Goal: Task Accomplishment & Management: Use online tool/utility

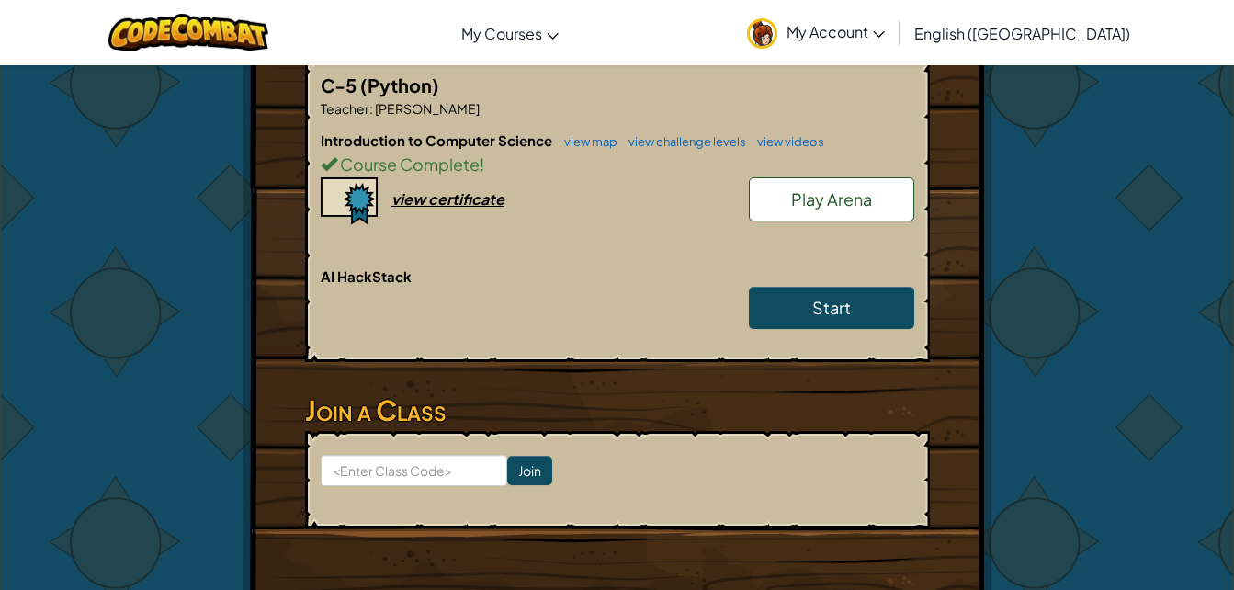
scroll to position [532, 0]
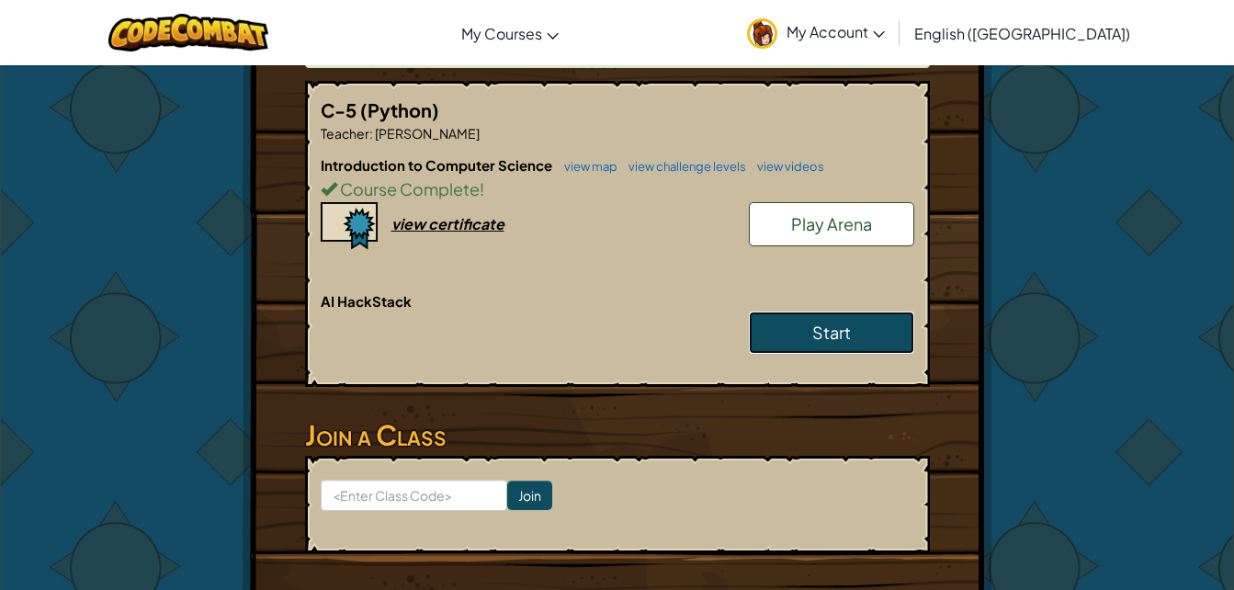
click at [854, 323] on link "Start" at bounding box center [831, 332] width 165 height 42
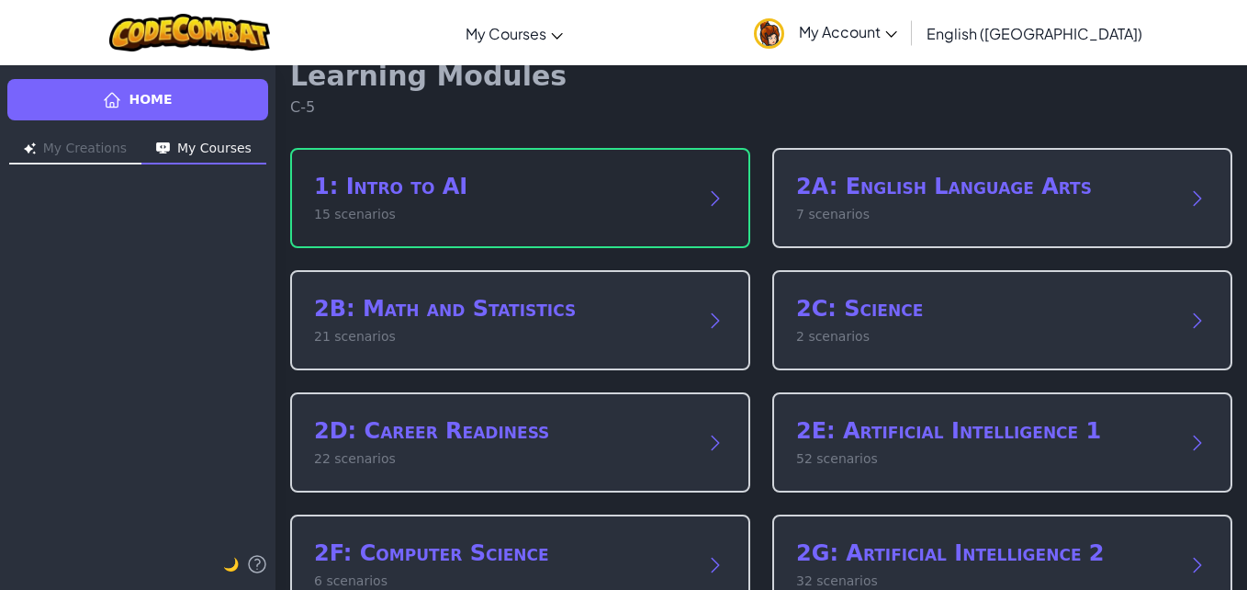
scroll to position [32, 0]
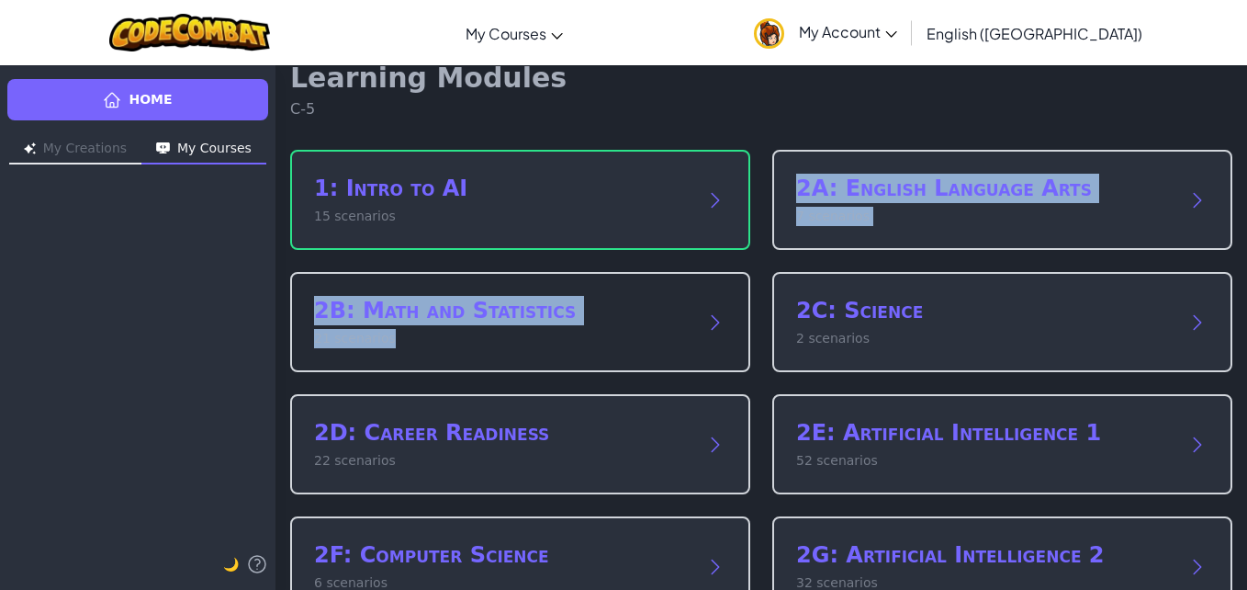
drag, startPoint x: 557, startPoint y: 226, endPoint x: 662, endPoint y: 355, distance: 166.4
click at [662, 355] on div "1: Intro to AI 15 scenarios 2A: English Language Arts 7 scenarios 2B: Math and …" at bounding box center [761, 505] width 942 height 711
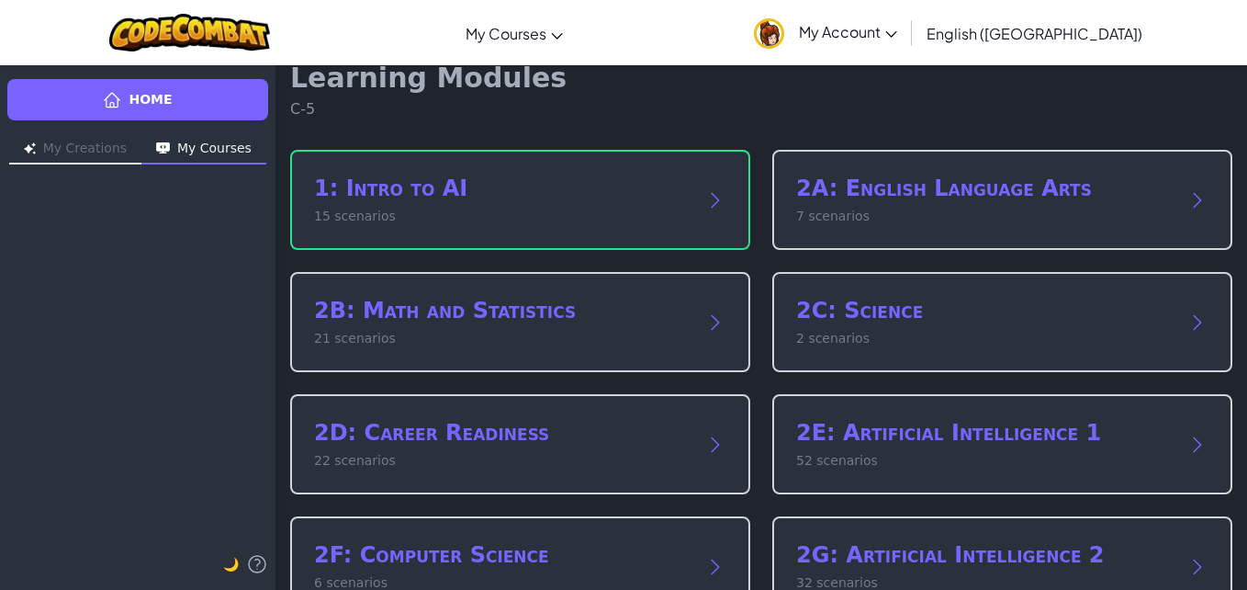
click at [132, 445] on div "Home My Creations My Courses 🌙" at bounding box center [138, 326] width 276 height 525
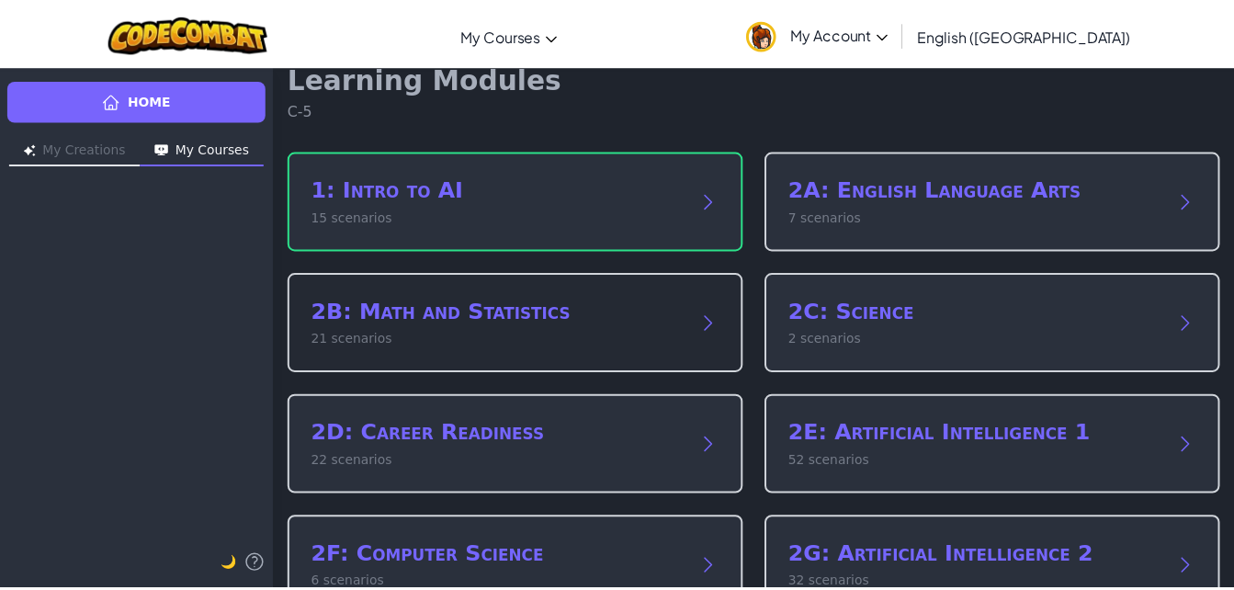
scroll to position [333, 0]
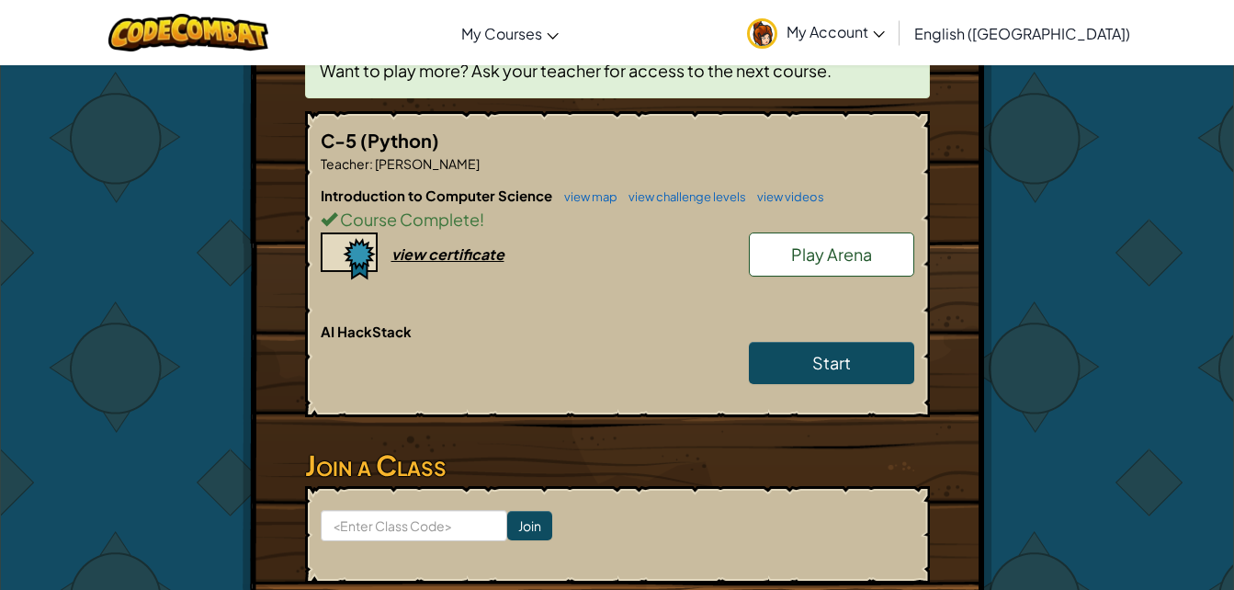
scroll to position [520, 0]
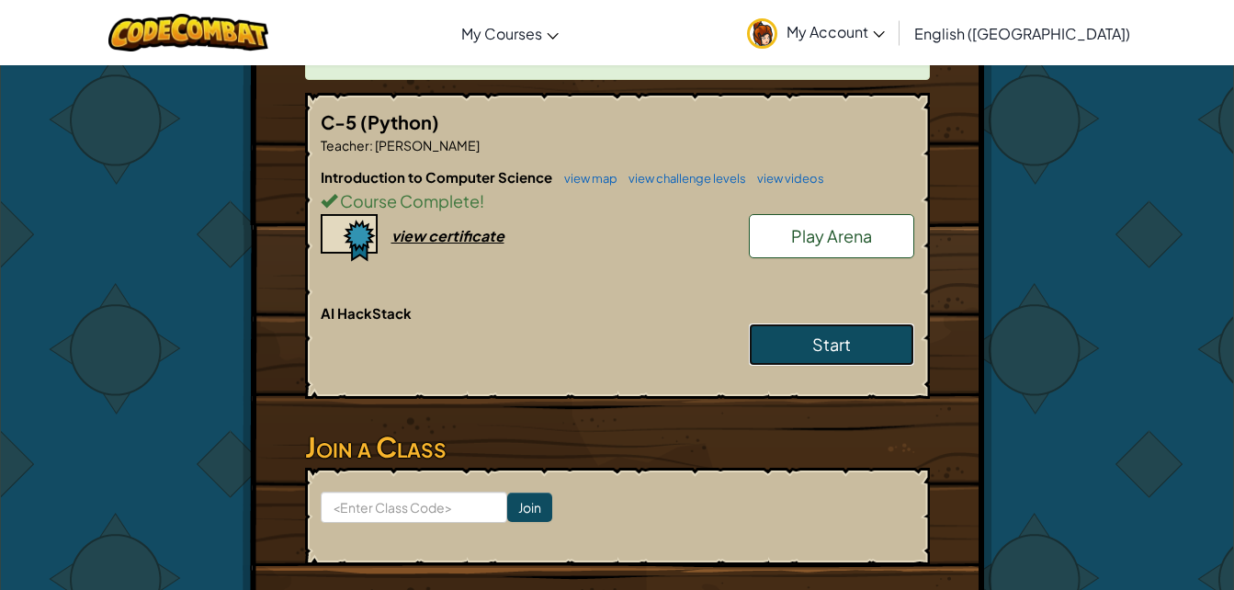
click at [854, 349] on link "Start" at bounding box center [831, 344] width 165 height 42
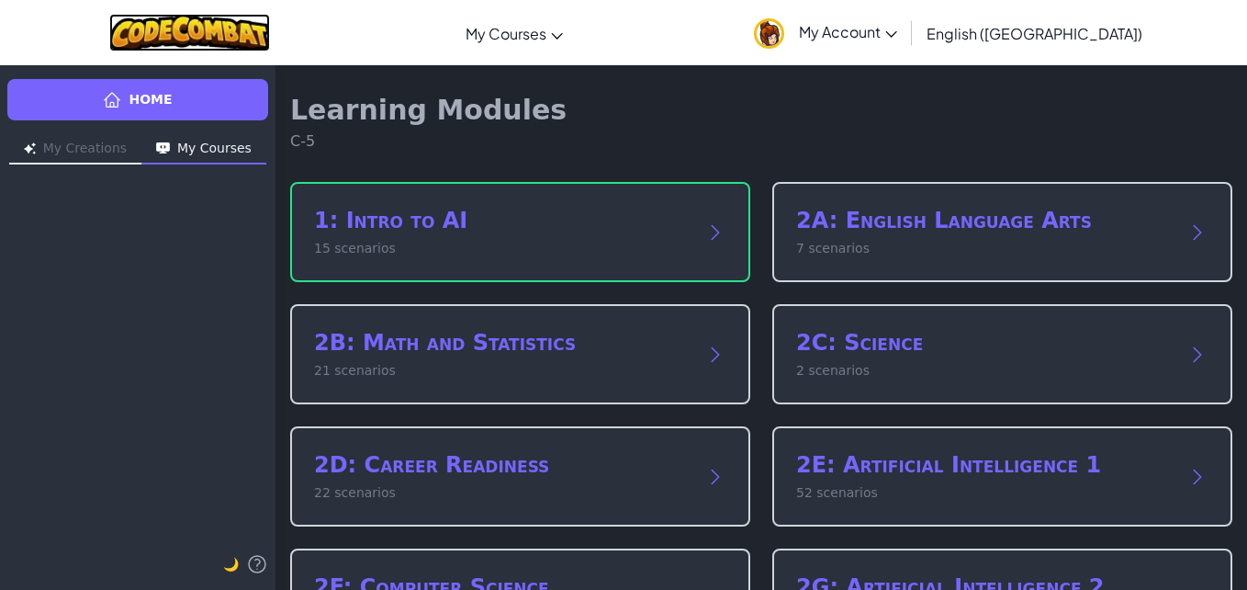
click at [188, 38] on img at bounding box center [189, 33] width 161 height 38
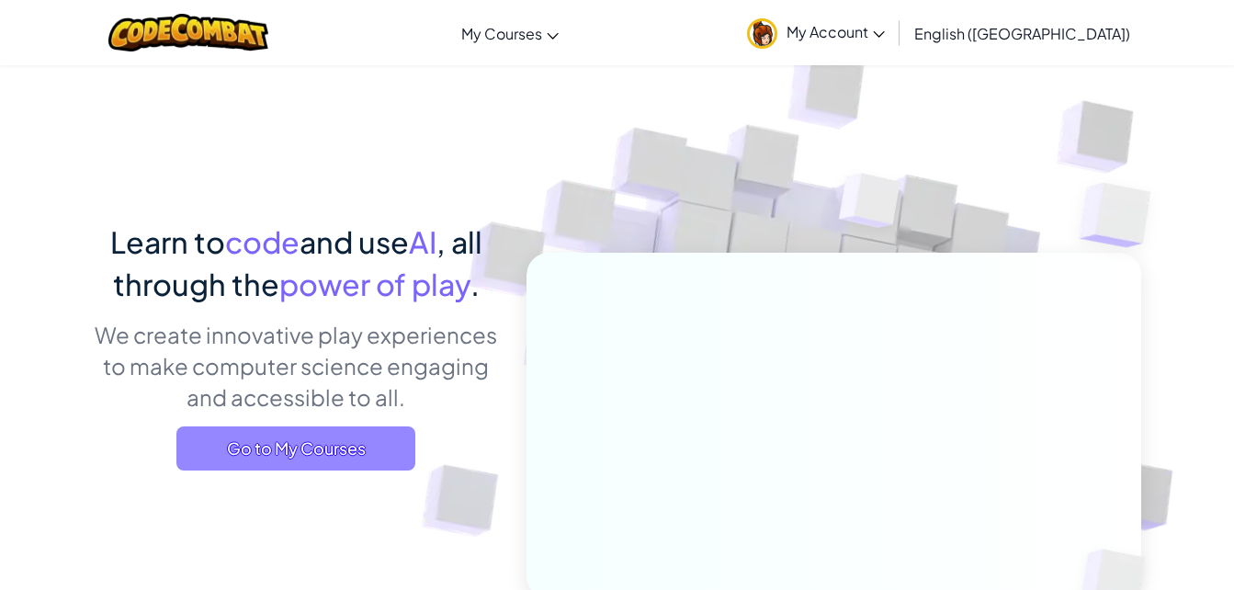
click at [255, 450] on span "Go to My Courses" at bounding box center [295, 448] width 239 height 44
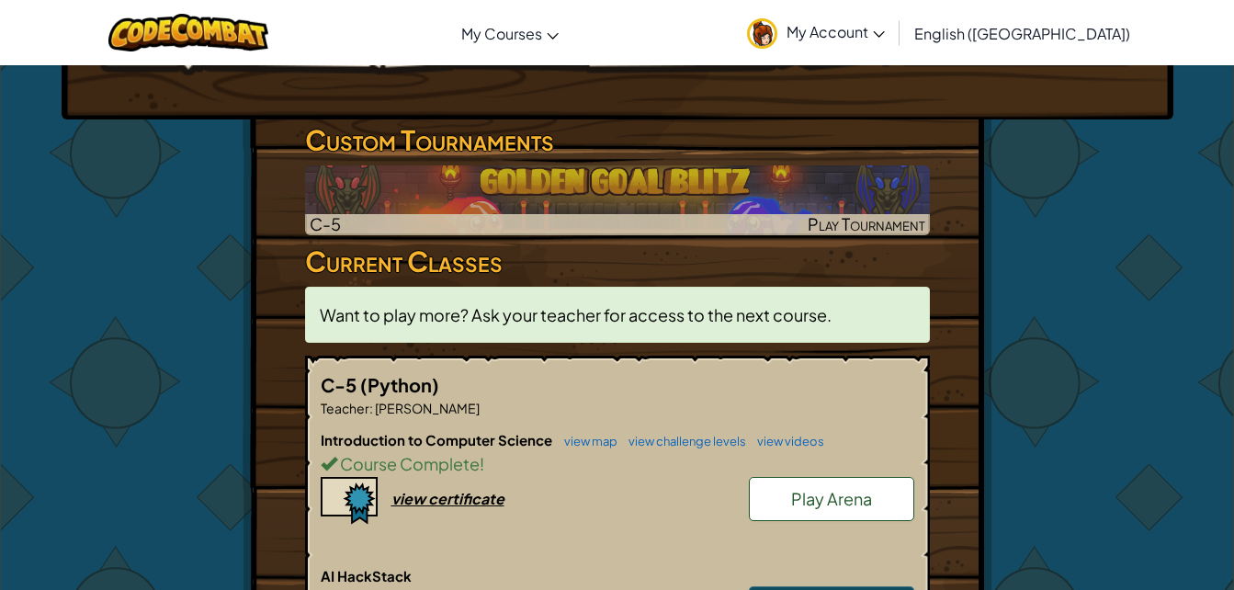
scroll to position [258, 0]
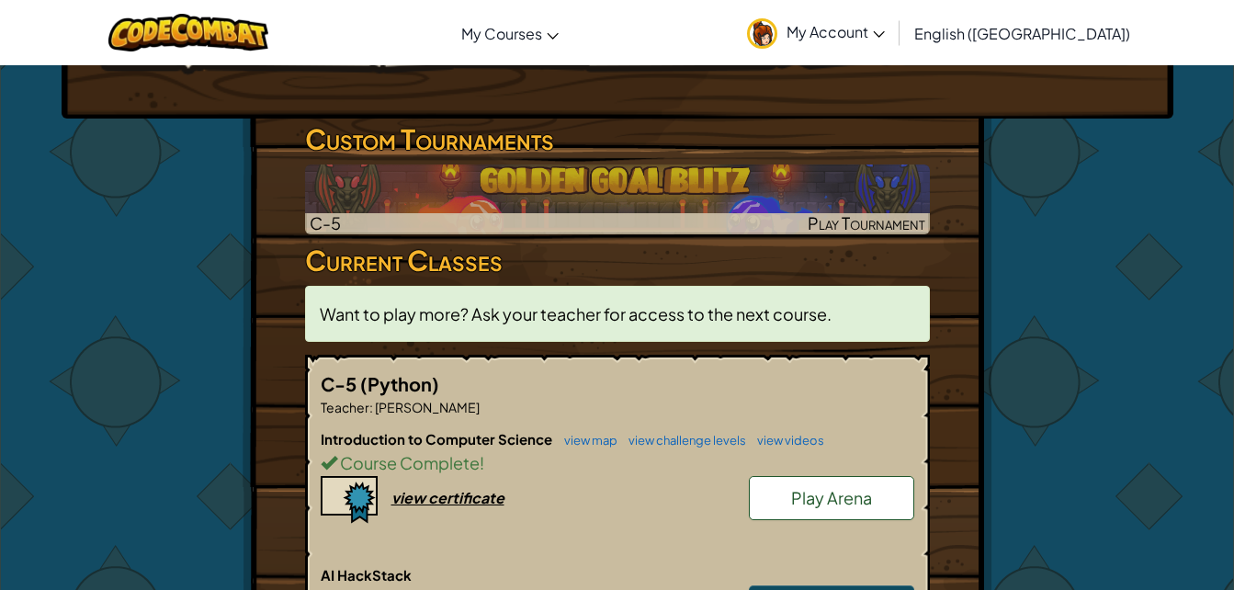
click at [805, 492] on span "Play Arena" at bounding box center [831, 497] width 81 height 21
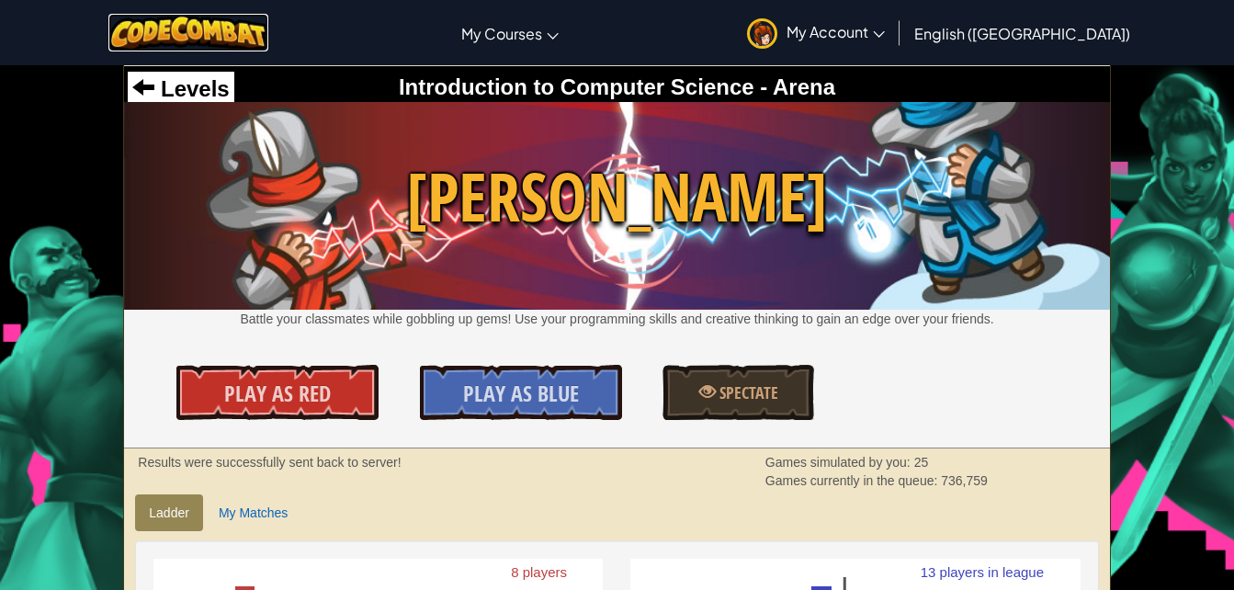
click at [207, 45] on img at bounding box center [188, 33] width 161 height 38
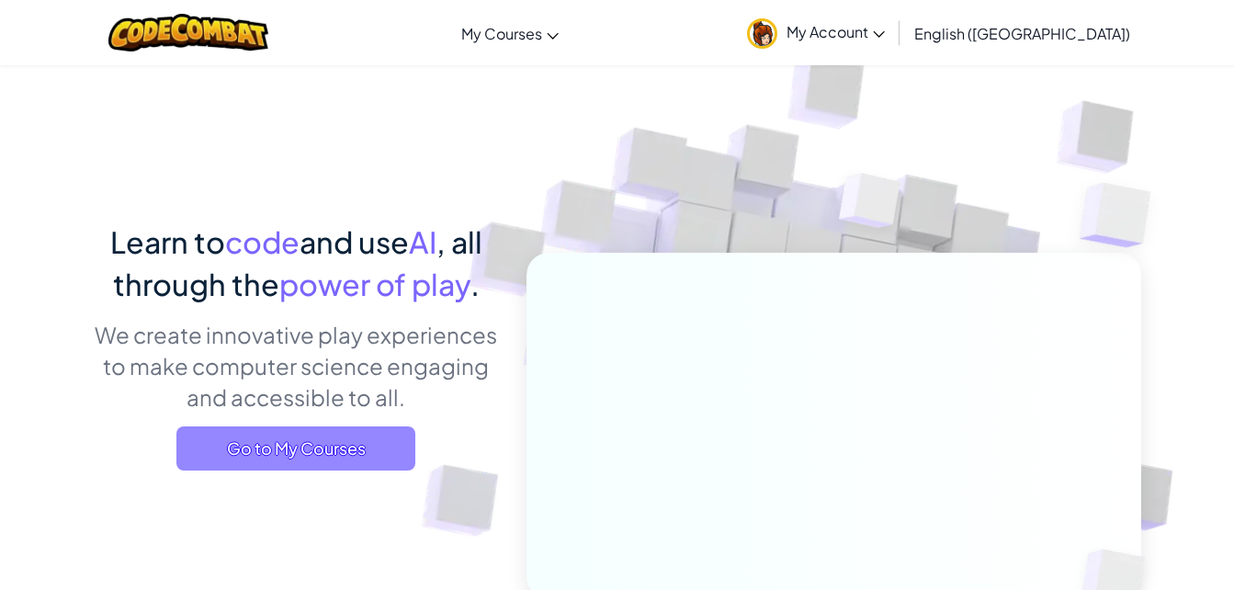
click at [255, 456] on span "Go to My Courses" at bounding box center [295, 448] width 239 height 44
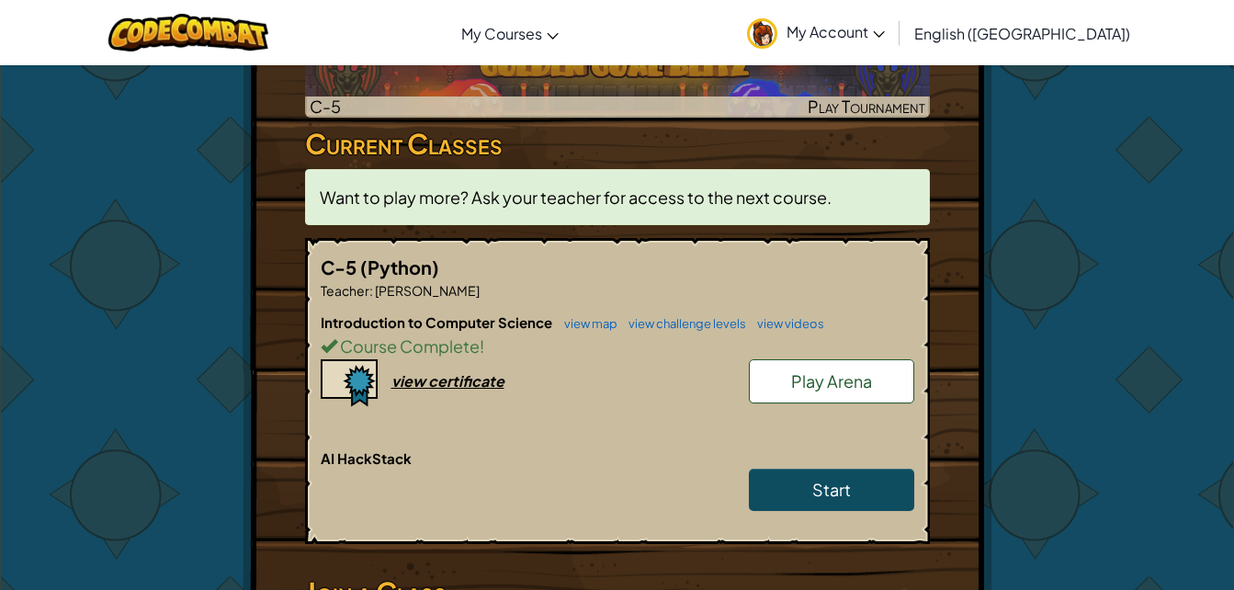
scroll to position [381, 0]
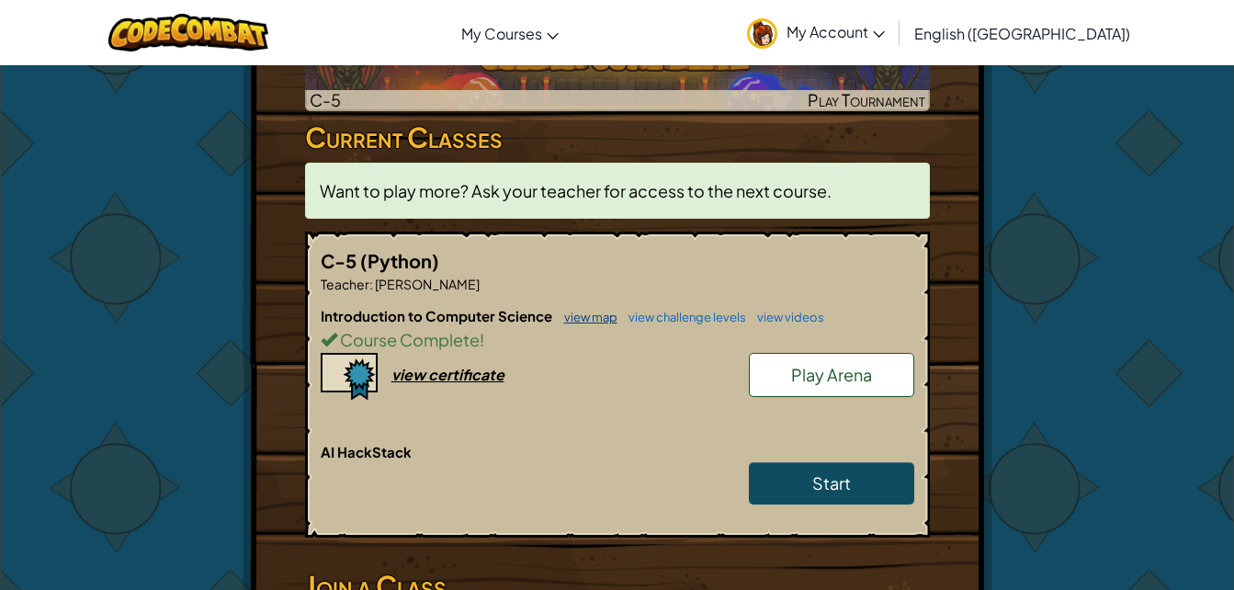
click at [573, 310] on link "view map" at bounding box center [586, 317] width 62 height 15
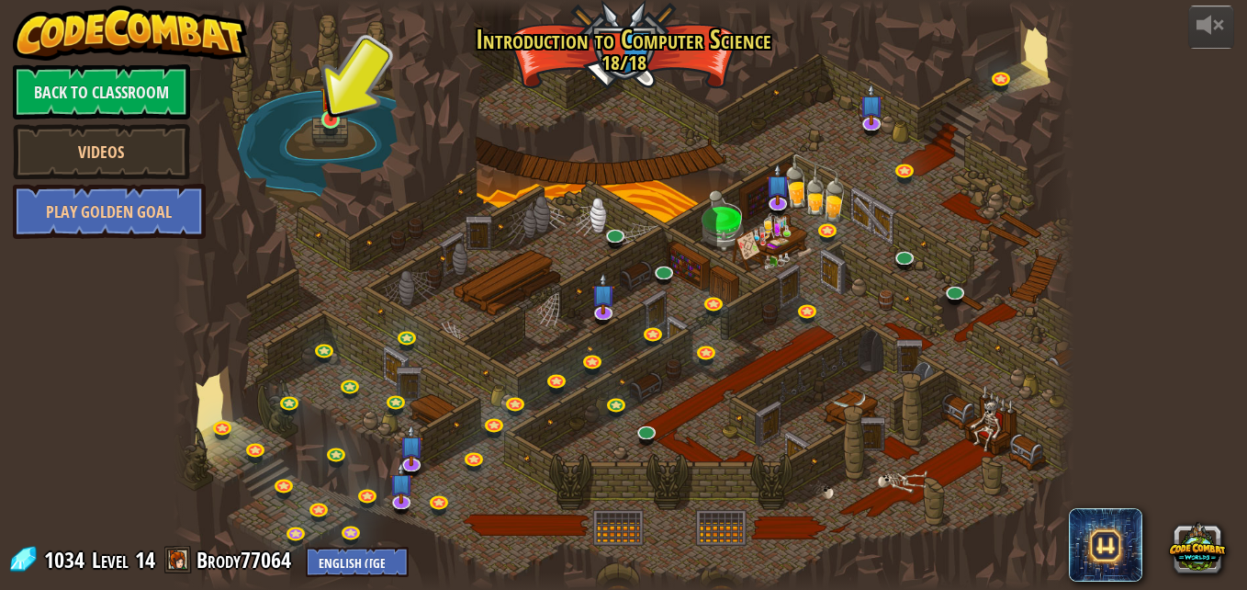
click at [323, 118] on img at bounding box center [331, 93] width 21 height 56
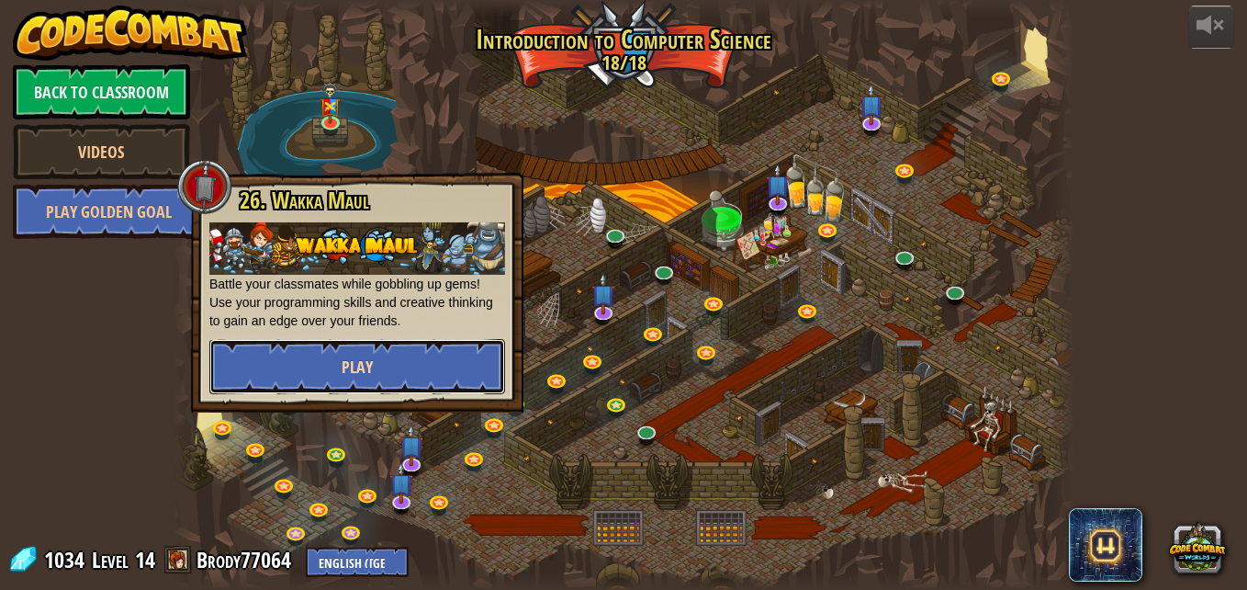
click at [412, 371] on button "Play" at bounding box center [357, 366] width 296 height 55
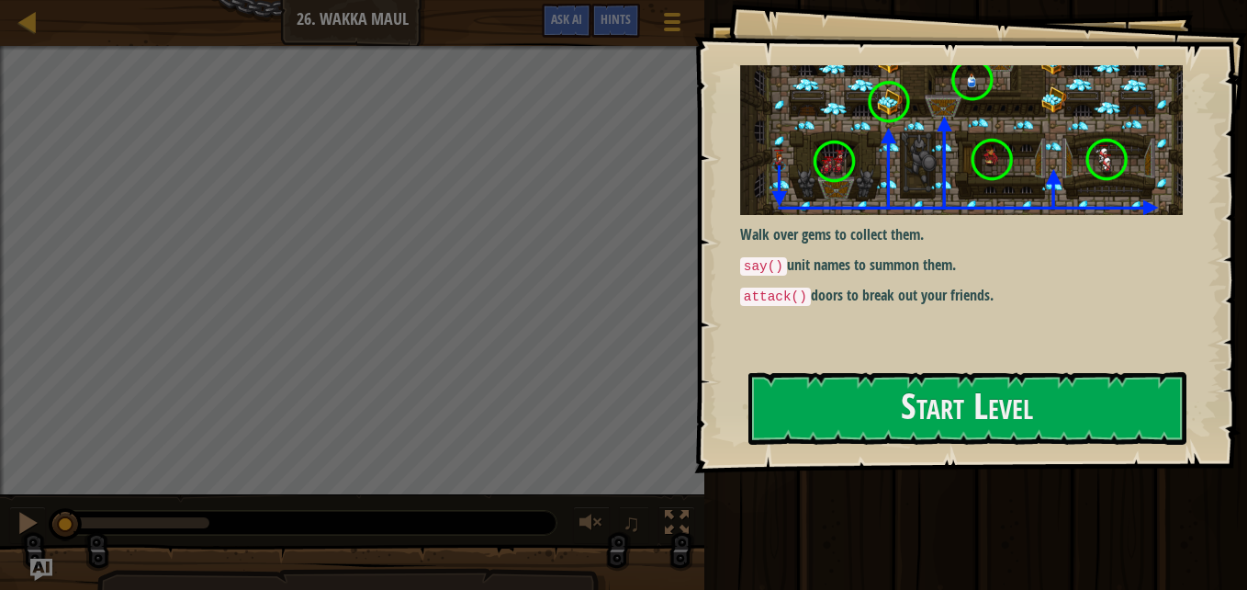
click at [1038, 285] on p "attack() doors to break out your friends." at bounding box center [968, 296] width 457 height 22
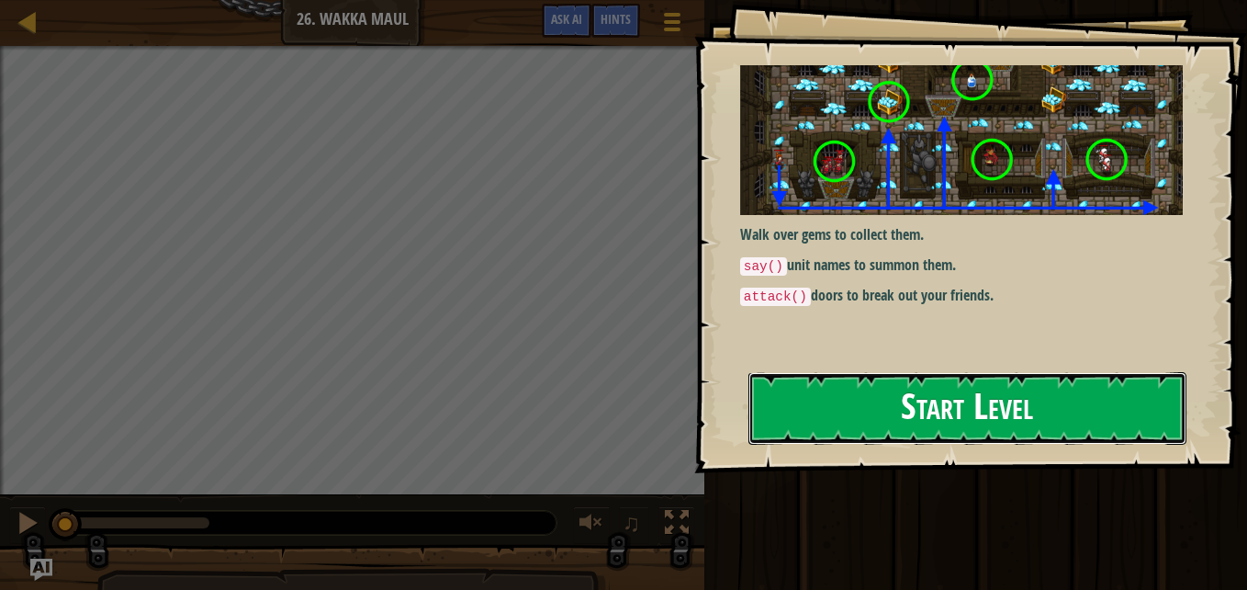
click at [1104, 387] on button "Start Level" at bounding box center [968, 408] width 438 height 73
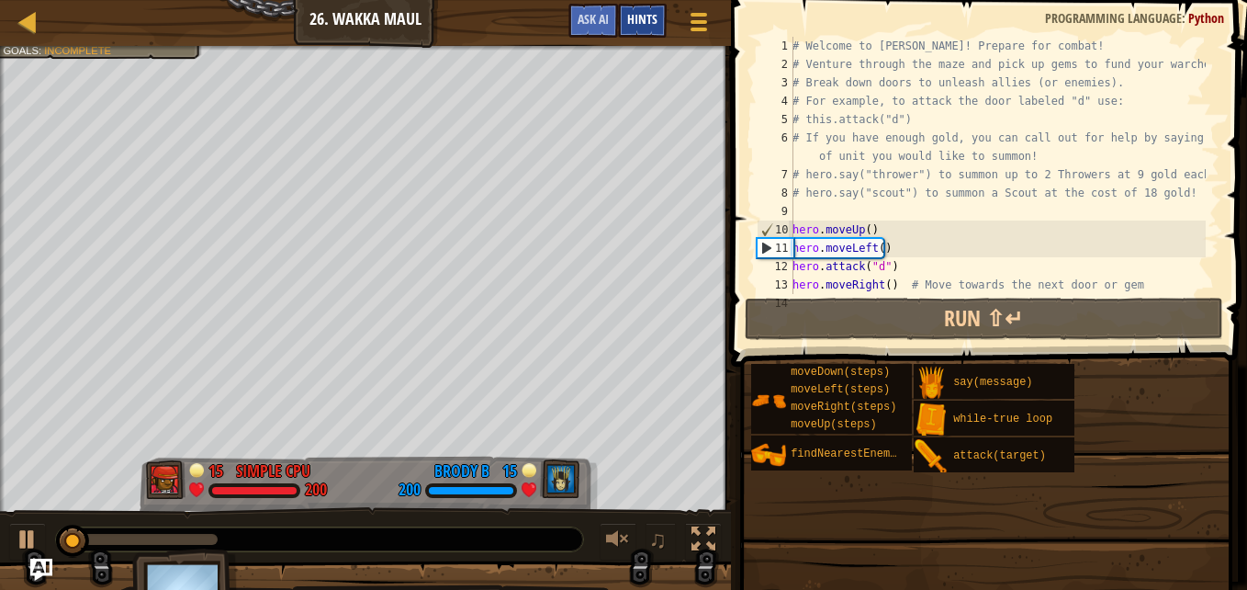
click at [638, 17] on span "Hints" at bounding box center [642, 18] width 30 height 17
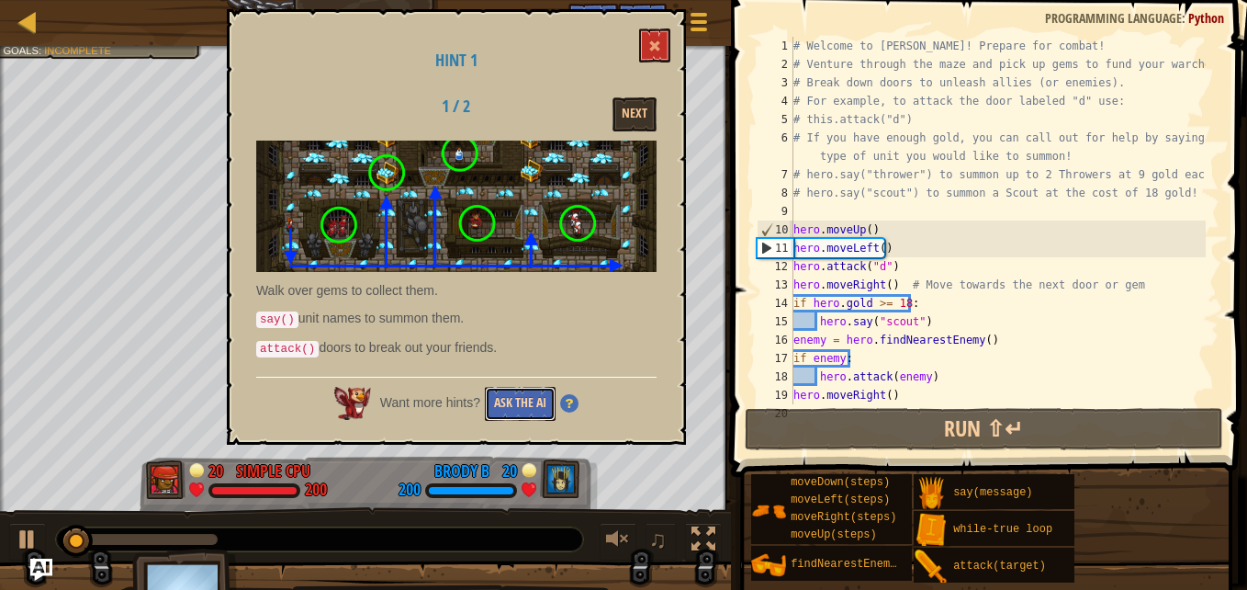
click at [539, 390] on button "Ask the AI" at bounding box center [520, 404] width 71 height 34
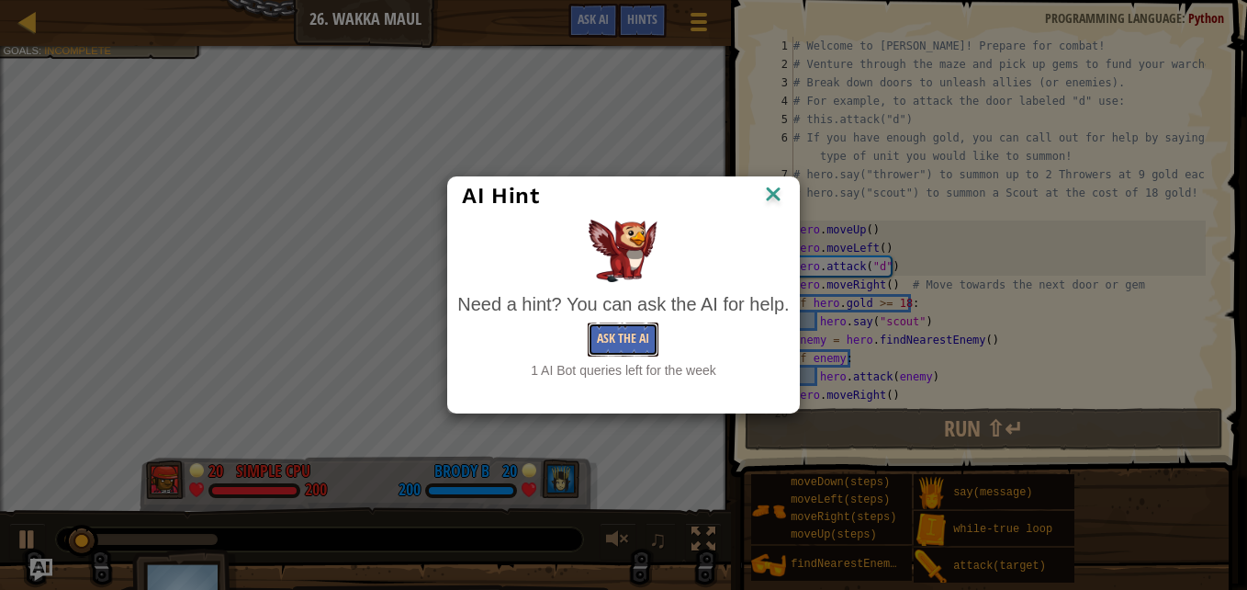
click at [622, 336] on button "Ask the AI" at bounding box center [623, 339] width 71 height 34
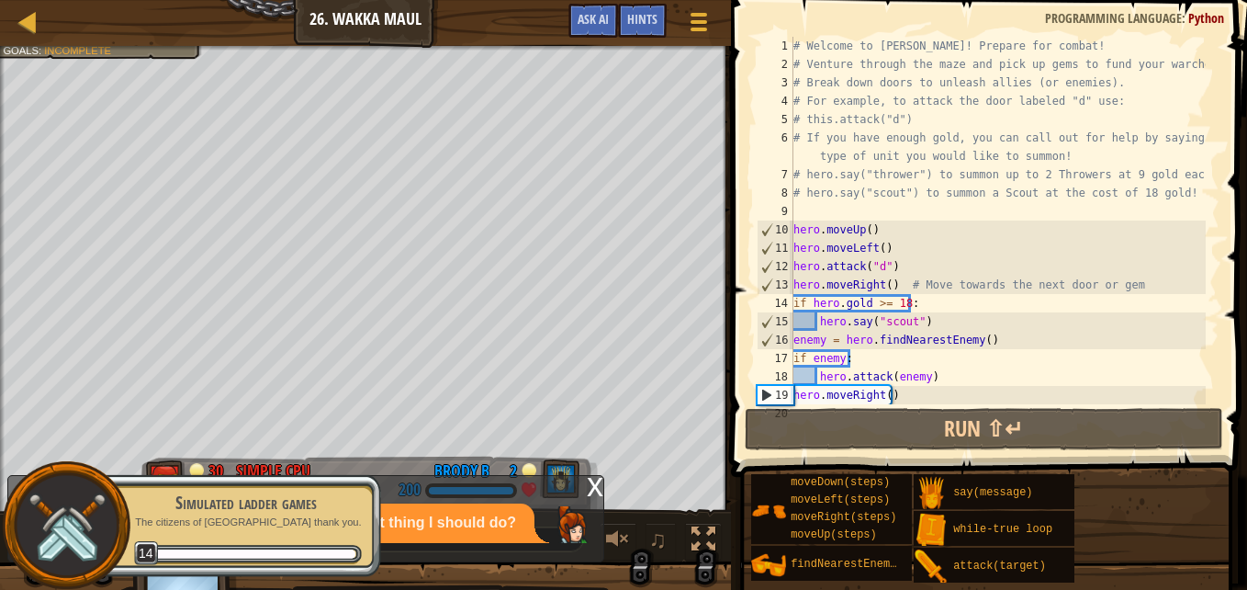
click at [317, 529] on div "Simulated ladder games The citizens of [GEOGRAPHIC_DATA] thank you. 14" at bounding box center [236, 525] width 289 height 103
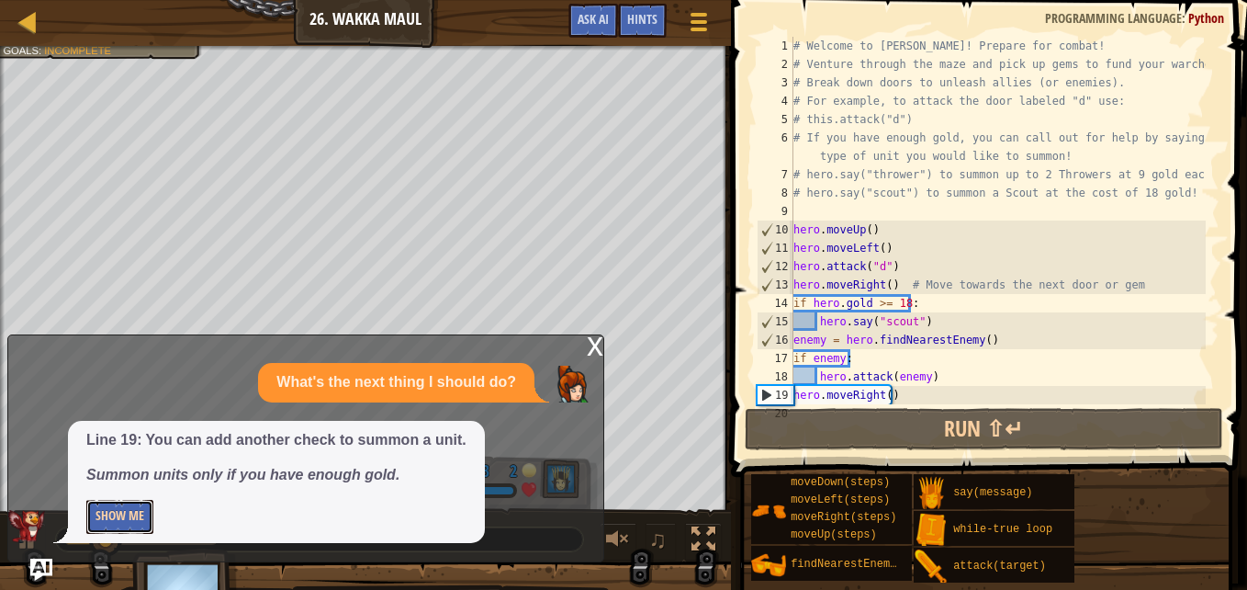
click at [113, 512] on button "Show Me" at bounding box center [119, 517] width 67 height 34
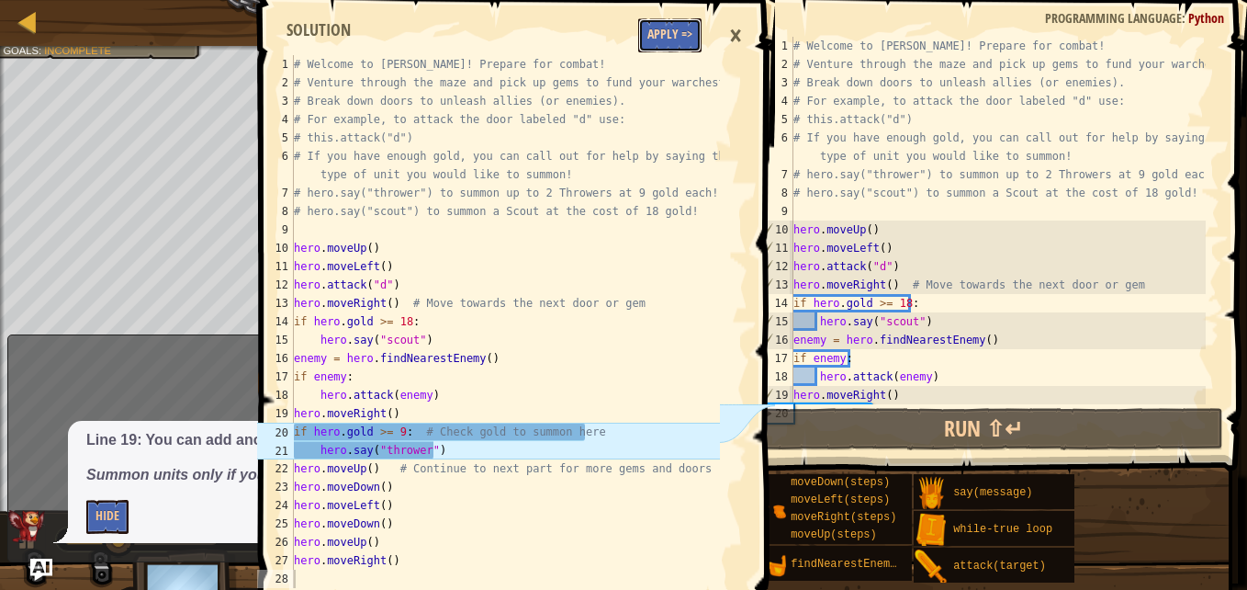
click at [677, 47] on button "Apply =>" at bounding box center [669, 35] width 63 height 34
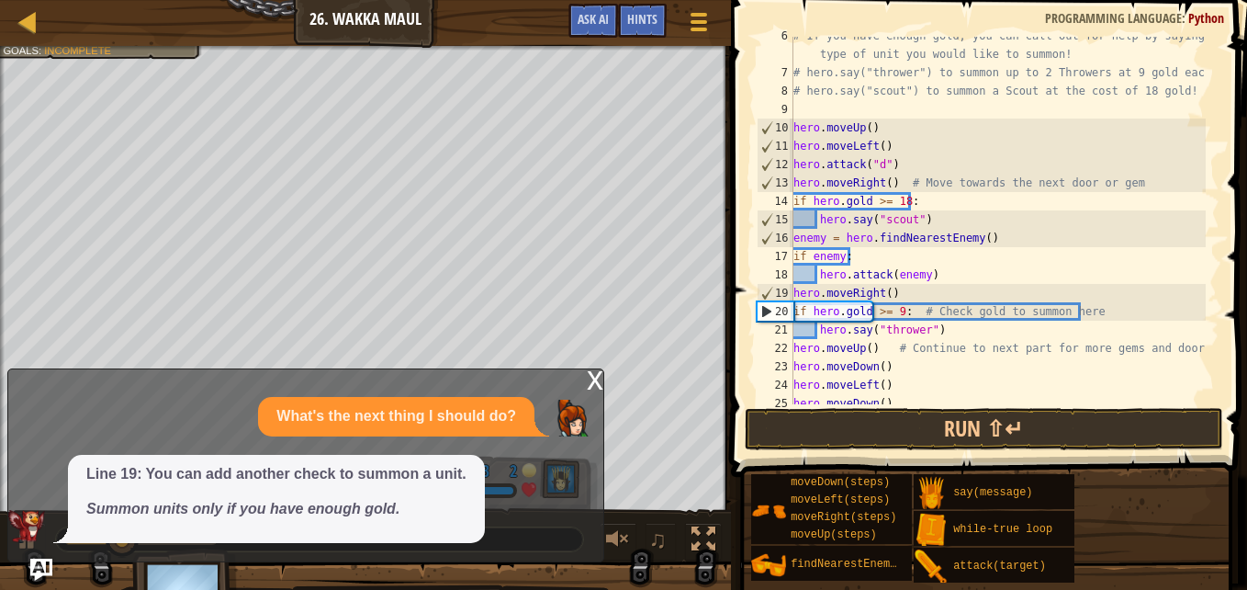
scroll to position [154, 0]
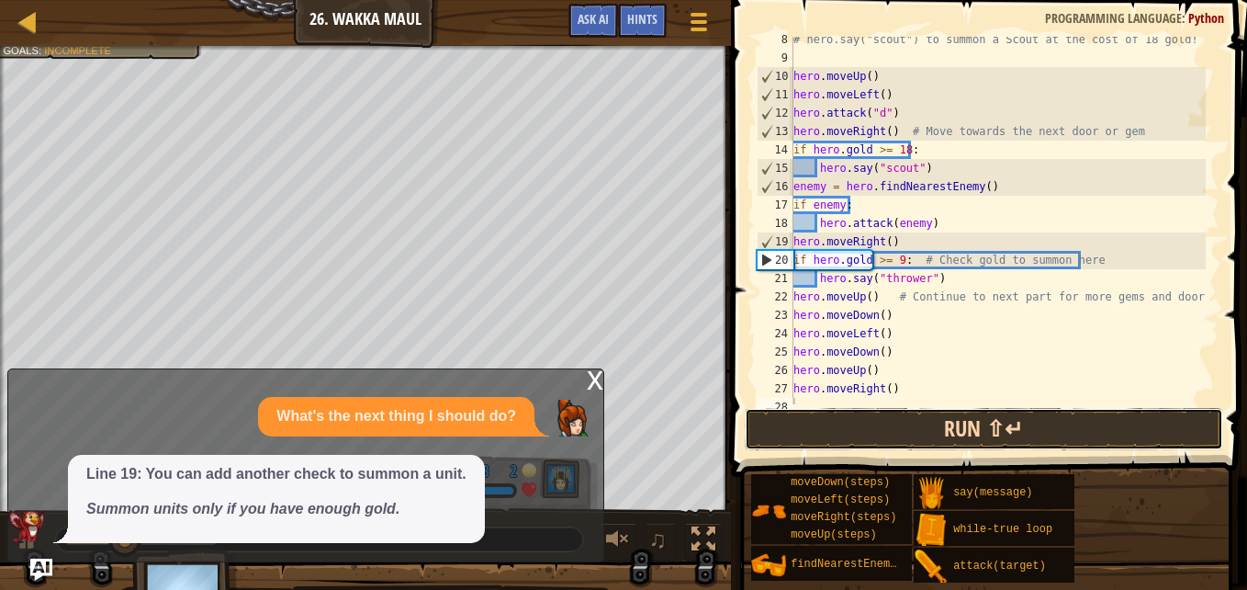
click at [903, 423] on button "Run ⇧↵" at bounding box center [984, 429] width 479 height 42
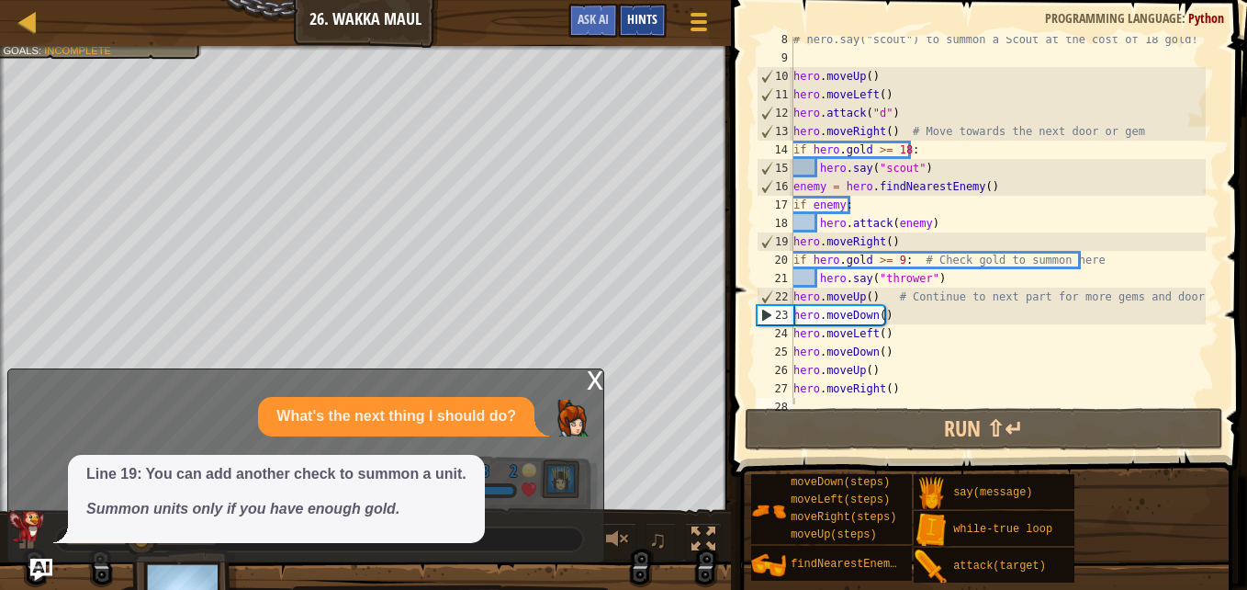
click at [633, 22] on span "Hints" at bounding box center [642, 18] width 30 height 17
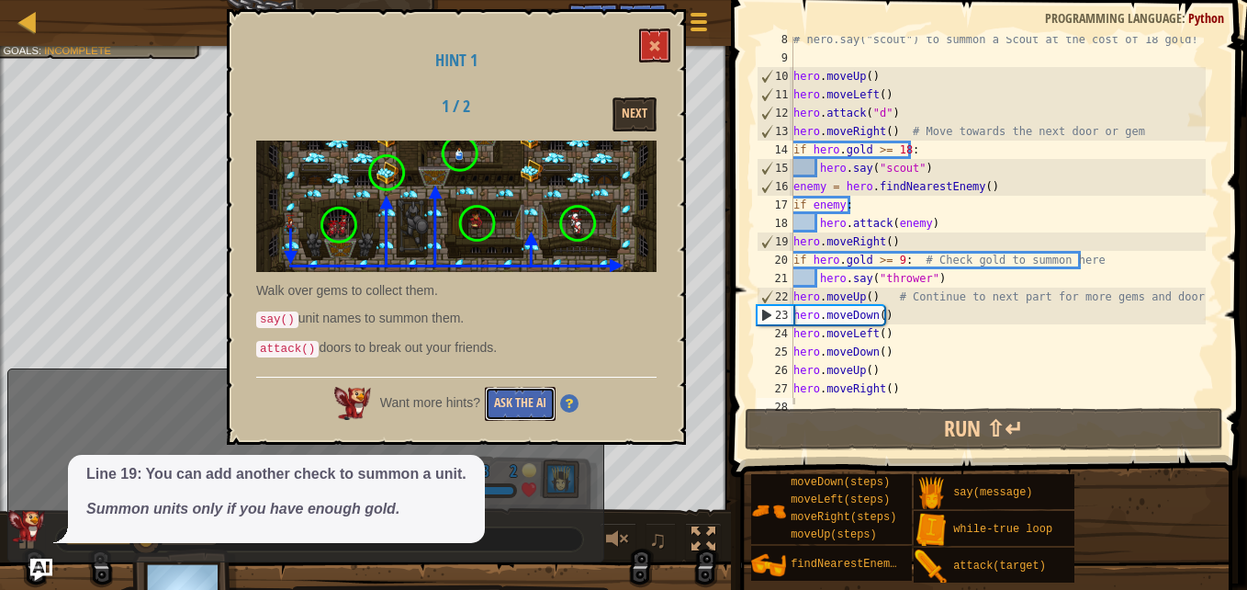
click at [533, 391] on button "Ask the AI" at bounding box center [520, 404] width 71 height 34
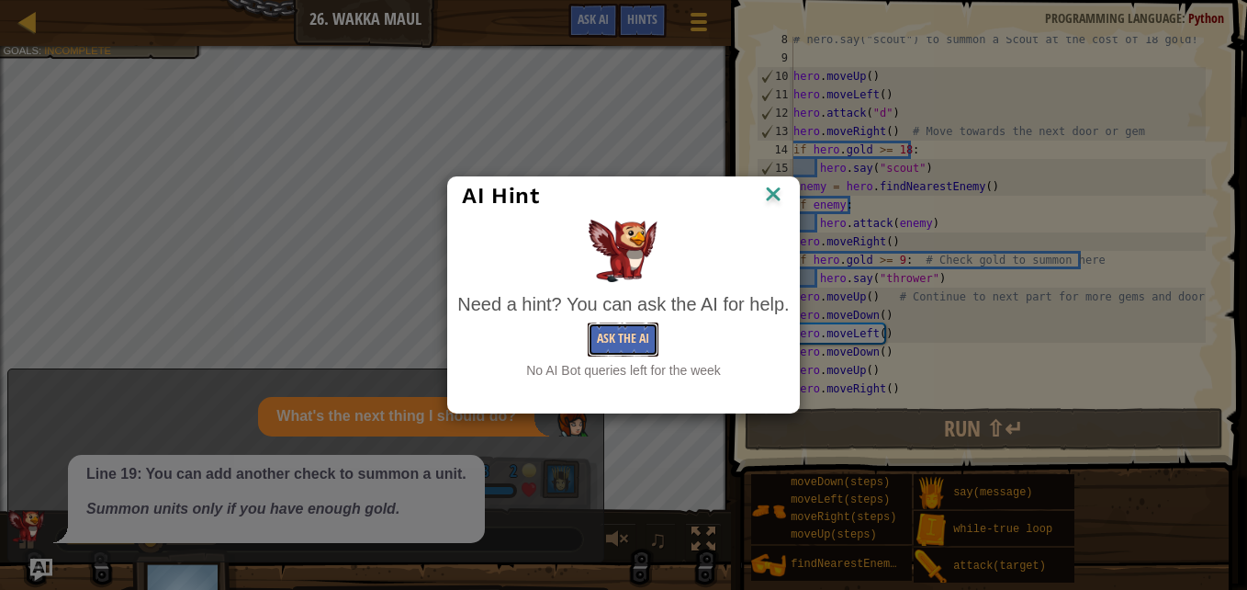
click at [637, 333] on button "Ask the AI" at bounding box center [623, 339] width 71 height 34
